Goal: Task Accomplishment & Management: Use online tool/utility

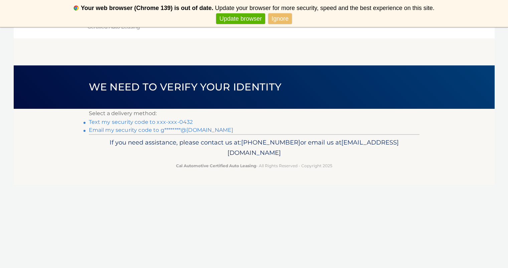
click at [170, 122] on link "Text my security code to xxx-xxx-0432" at bounding box center [141, 122] width 104 height 6
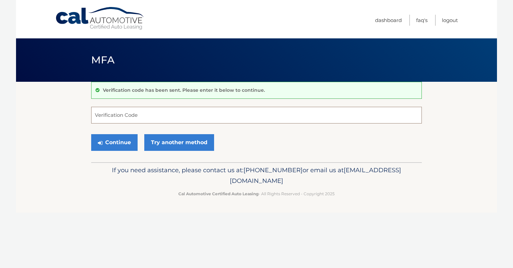
drag, startPoint x: 0, startPoint y: 0, endPoint x: 170, endPoint y: 122, distance: 208.9
click at [170, 122] on input "Verification Code" at bounding box center [256, 115] width 331 height 17
type input "565858"
click at [107, 145] on button "Continue" at bounding box center [114, 142] width 46 height 17
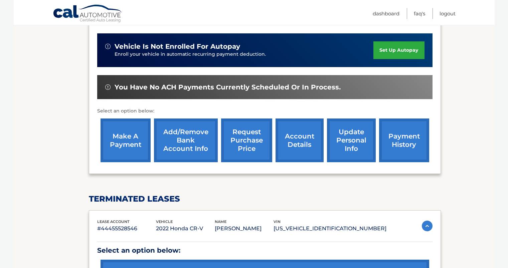
scroll to position [170, 0]
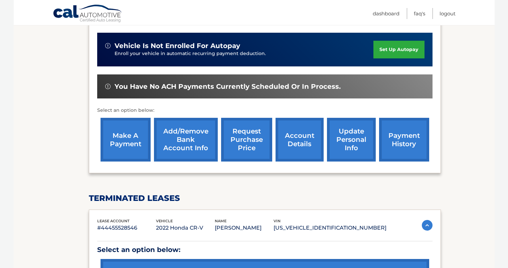
click at [136, 135] on link "make a payment" at bounding box center [125, 140] width 50 height 44
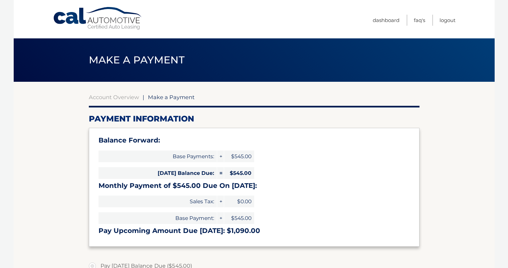
select select "N2IxNTY2NDQtNDEyMC00YmExLThkZWMtOTkzYTkzYmMyNTdi"
click at [122, 96] on link "Account Overview" at bounding box center [114, 97] width 50 height 7
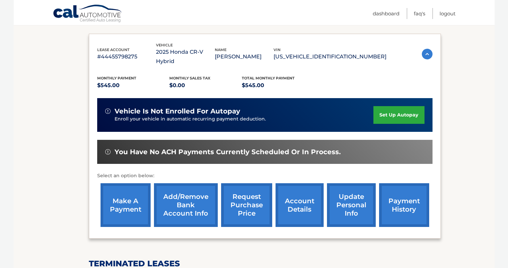
scroll to position [102, 0]
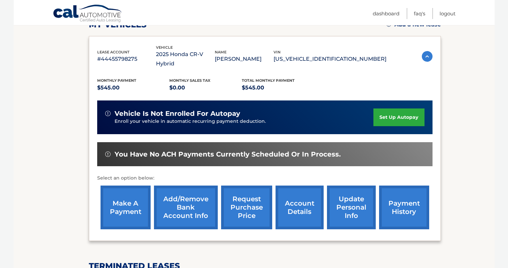
click at [406, 186] on link "payment history" at bounding box center [404, 208] width 50 height 44
click at [114, 188] on link "make a payment" at bounding box center [125, 208] width 50 height 44
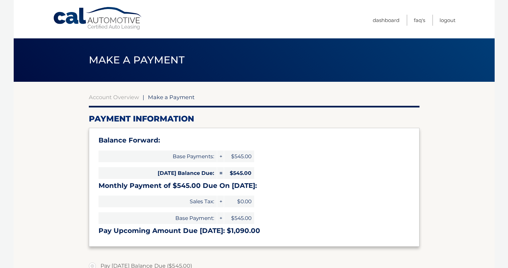
select select "N2IxNTY2NDQtNDEyMC00YmExLThkZWMtOTkzYTkzYmMyNTdi"
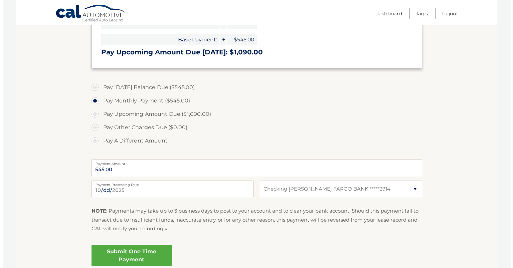
scroll to position [179, 0]
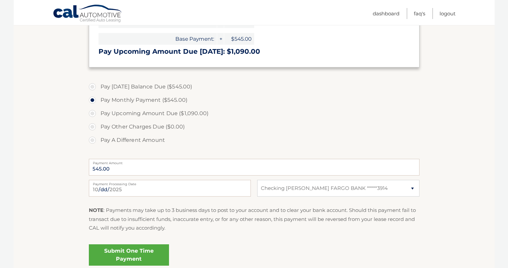
click at [154, 87] on label "Pay [DATE] Balance Due ($545.00)" at bounding box center [254, 86] width 331 height 13
click at [98, 87] on input "Pay [DATE] Balance Due ($545.00)" at bounding box center [94, 85] width 7 height 11
radio input "true"
click at [154, 102] on label "Pay Monthly Payment ($545.00)" at bounding box center [254, 99] width 331 height 13
click at [98, 102] on input "Pay Monthly Payment ($545.00)" at bounding box center [94, 98] width 7 height 11
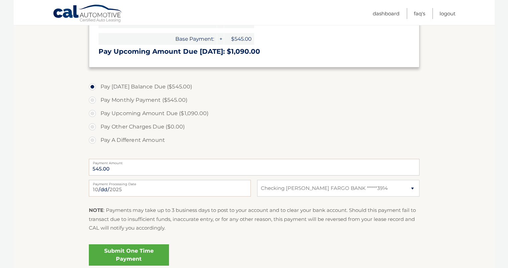
radio input "true"
click at [147, 88] on label "Pay [DATE] Balance Due ($545.00)" at bounding box center [254, 86] width 331 height 13
click at [98, 88] on input "Pay [DATE] Balance Due ($545.00)" at bounding box center [94, 85] width 7 height 11
radio input "true"
click at [149, 252] on link "Submit One Time Payment" at bounding box center [129, 254] width 80 height 21
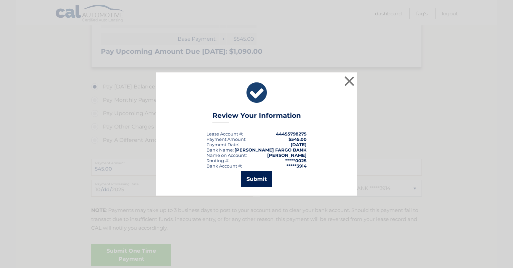
click at [258, 177] on button "Submit" at bounding box center [256, 179] width 31 height 16
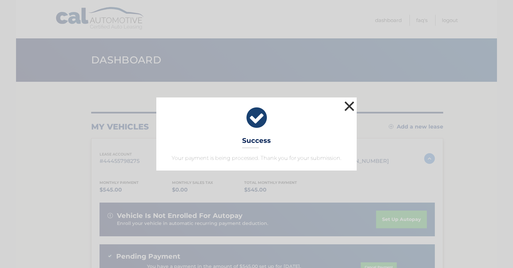
click at [352, 105] on button "×" at bounding box center [349, 105] width 13 height 13
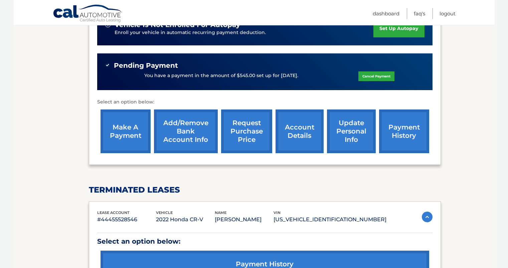
scroll to position [192, 0]
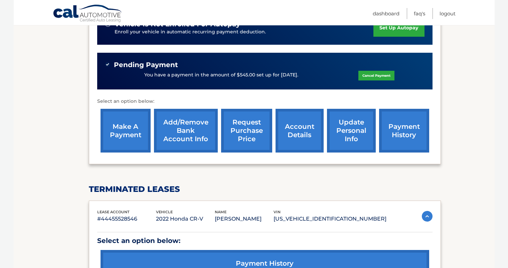
click at [409, 122] on link "payment history" at bounding box center [404, 131] width 50 height 44
click at [113, 127] on link "make a payment" at bounding box center [125, 131] width 50 height 44
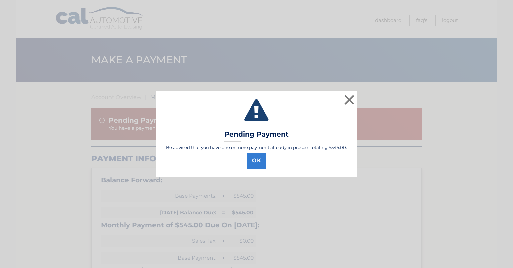
select select "N2IxNTY2NDQtNDEyMC00YmExLThkZWMtOTkzYTkzYmMyNTdi"
click at [255, 161] on button "OK" at bounding box center [256, 161] width 19 height 16
